Goal: Transaction & Acquisition: Purchase product/service

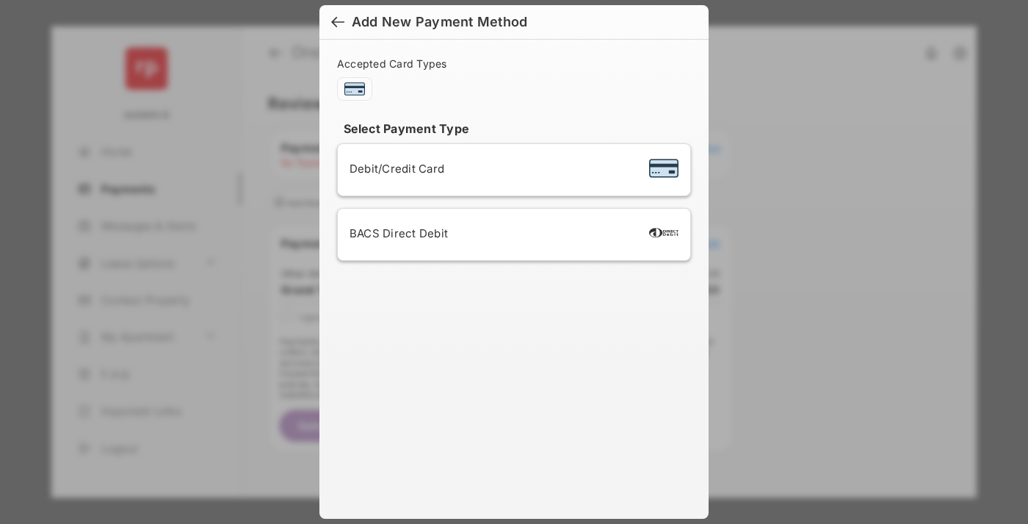
click at [511, 234] on div "BACS Direct Debit" at bounding box center [514, 234] width 329 height 28
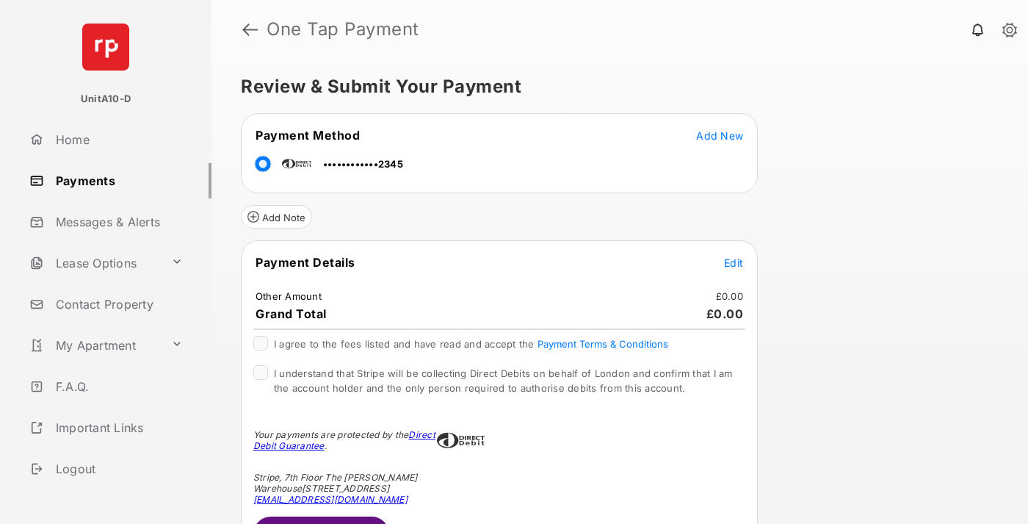
click at [734, 262] on span "Edit" at bounding box center [733, 262] width 19 height 12
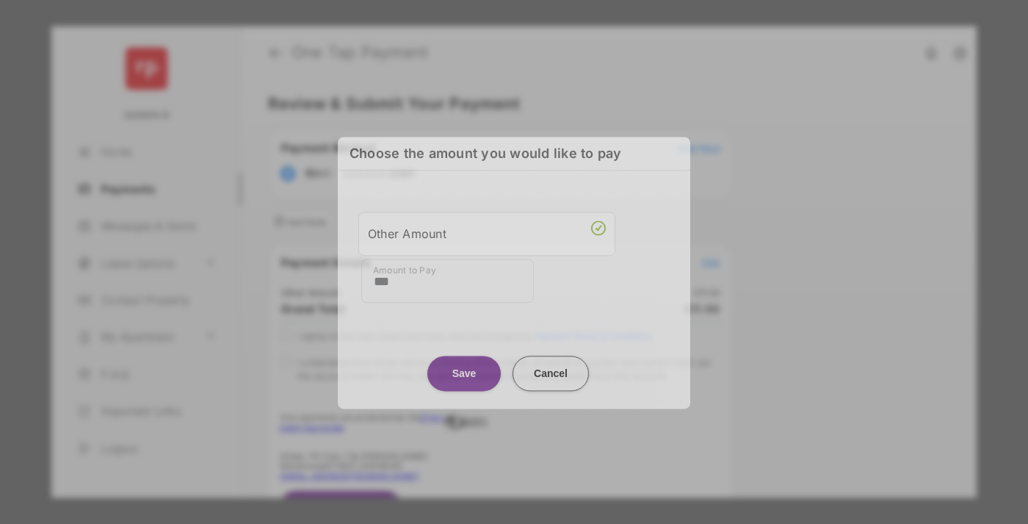
type input "***"
click at [464, 370] on button "Save" at bounding box center [463, 372] width 73 height 35
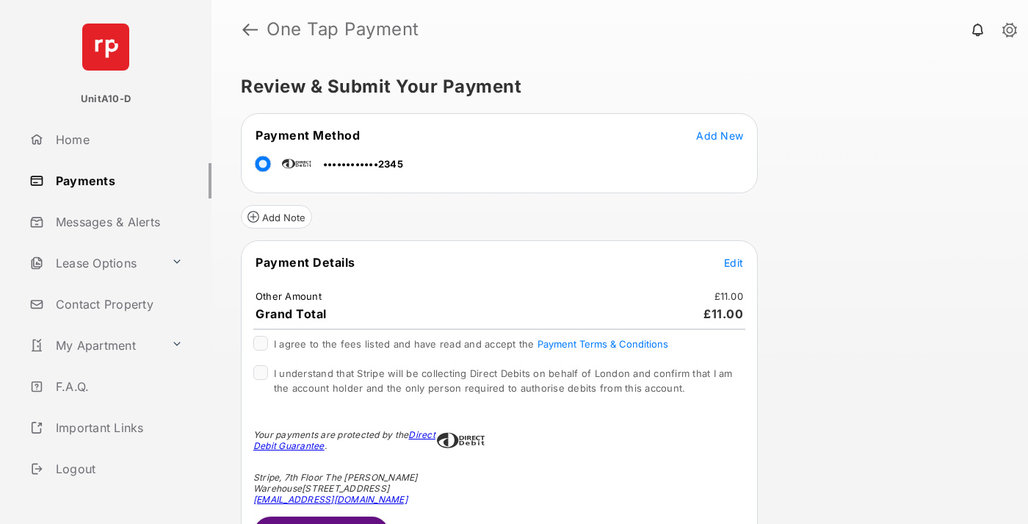
click at [734, 262] on span "Edit" at bounding box center [733, 262] width 19 height 12
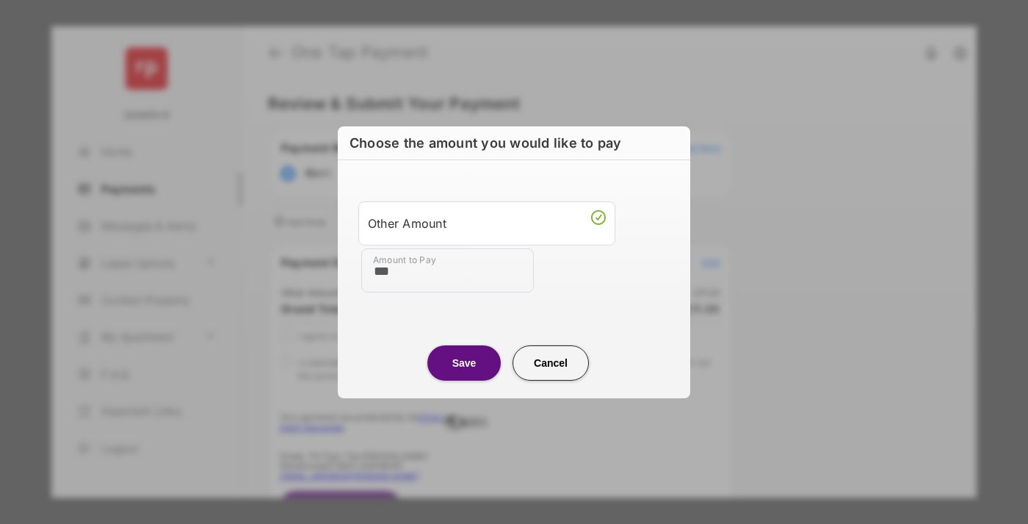
click at [464, 362] on button "Save" at bounding box center [463, 361] width 73 height 35
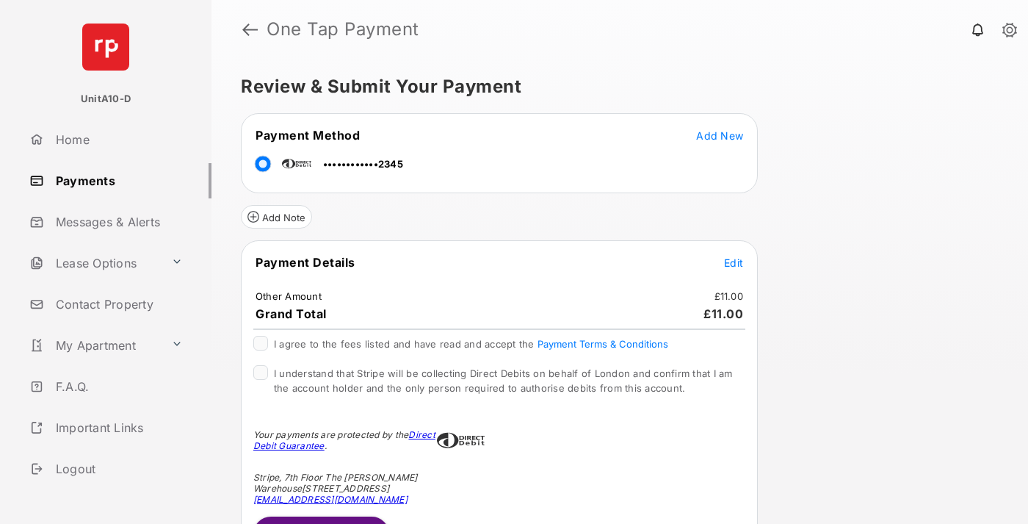
click at [320, 519] on button "Submit Payment" at bounding box center [321, 533] width 136 height 35
